Goal: Find contact information

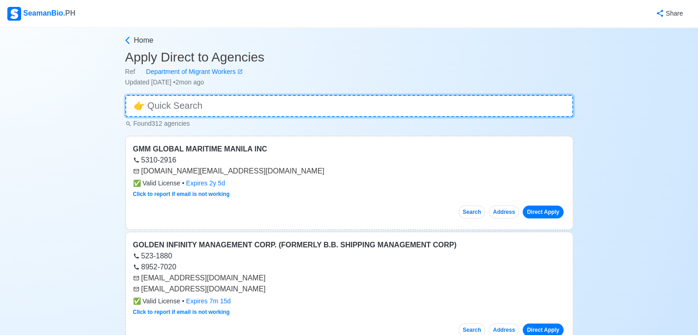
click at [191, 95] on input at bounding box center [349, 106] width 448 height 22
click at [189, 100] on input at bounding box center [349, 106] width 448 height 22
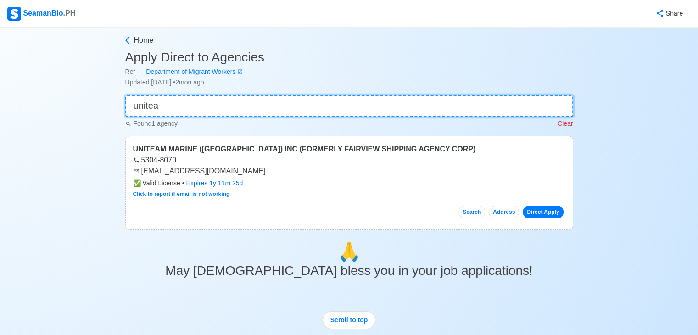
type input "unitea"
drag, startPoint x: 141, startPoint y: 173, endPoint x: 242, endPoint y: 168, distance: 100.6
click at [242, 168] on div "[EMAIL_ADDRESS][DOMAIN_NAME]" at bounding box center [349, 171] width 432 height 11
copy div "[EMAIL_ADDRESS][DOMAIN_NAME]"
click at [176, 101] on input "unitea" at bounding box center [349, 106] width 448 height 22
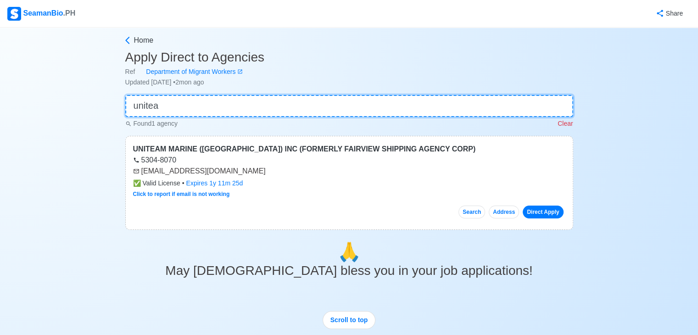
click at [176, 102] on input "unitea" at bounding box center [349, 106] width 448 height 22
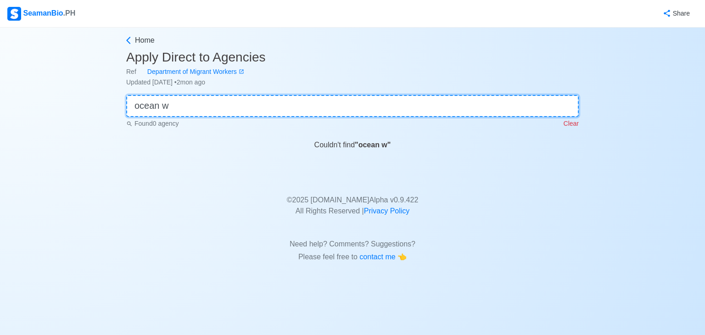
type input "ocean w"
